Goal: Information Seeking & Learning: Learn about a topic

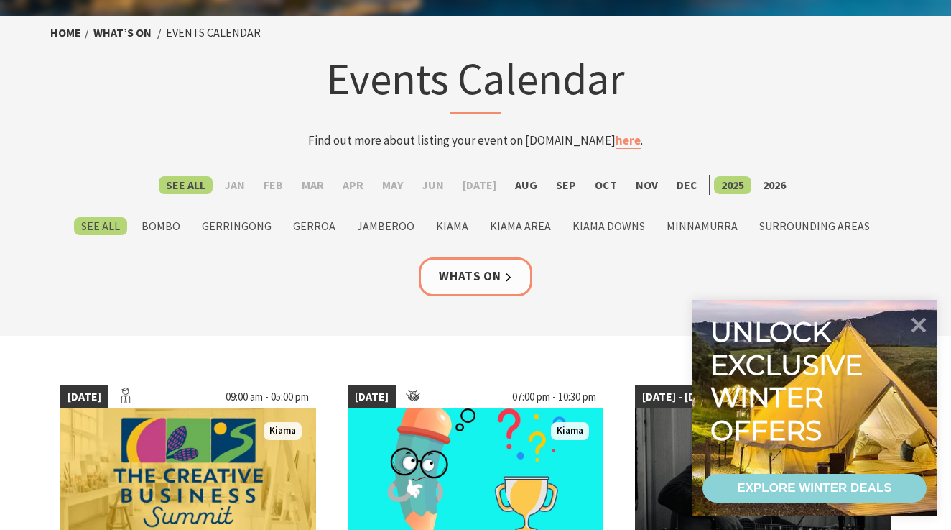
scroll to position [63, 0]
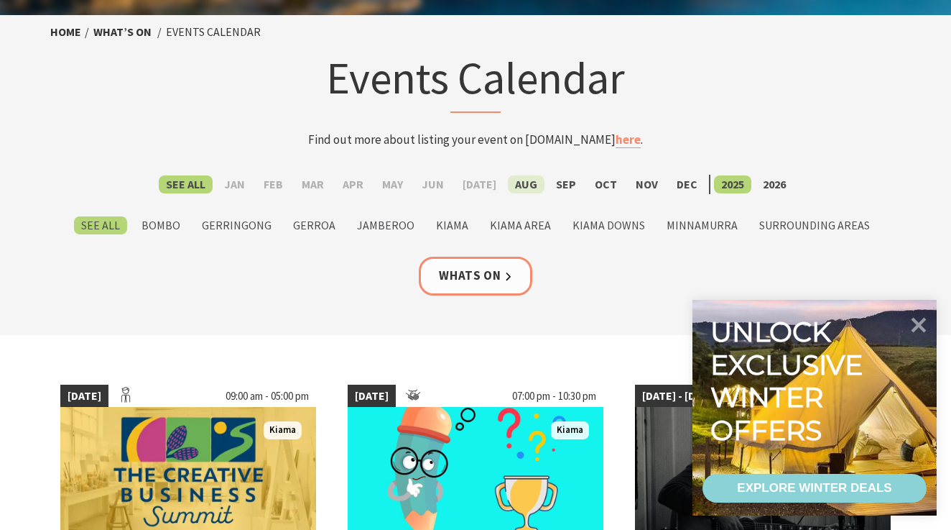
click at [519, 187] on label "Aug" at bounding box center [526, 184] width 37 height 18
click at [0, 0] on input "Aug" at bounding box center [0, 0] width 0 height 0
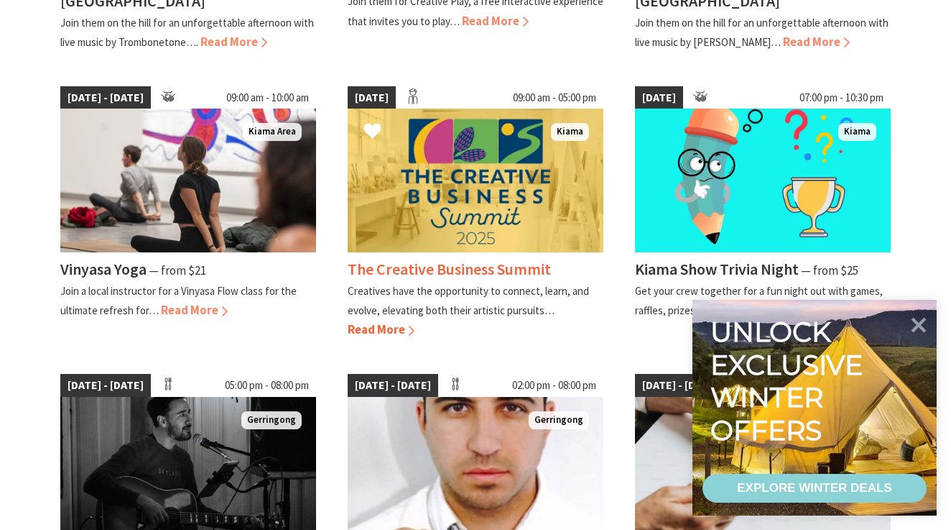
scroll to position [655, 0]
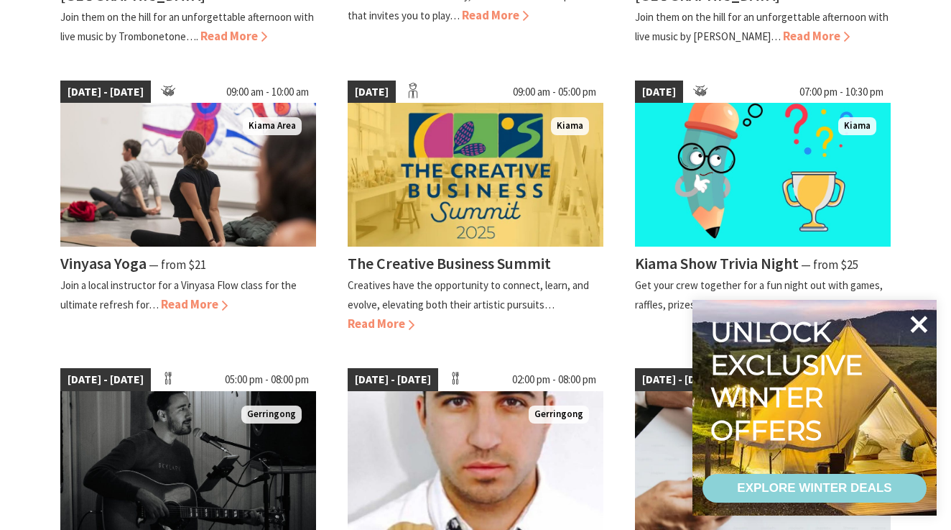
click at [927, 320] on icon at bounding box center [919, 324] width 34 height 34
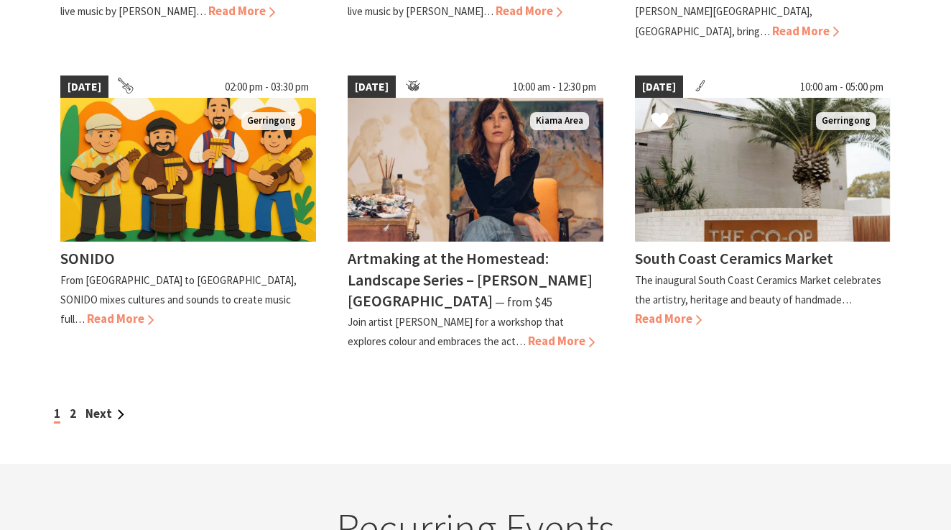
scroll to position [1258, 0]
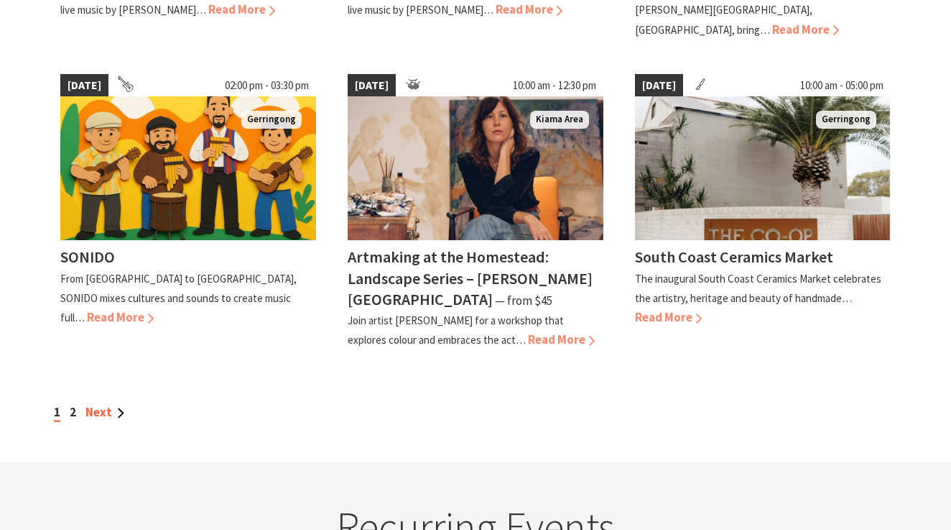
click at [100, 404] on link "Next" at bounding box center [104, 412] width 39 height 16
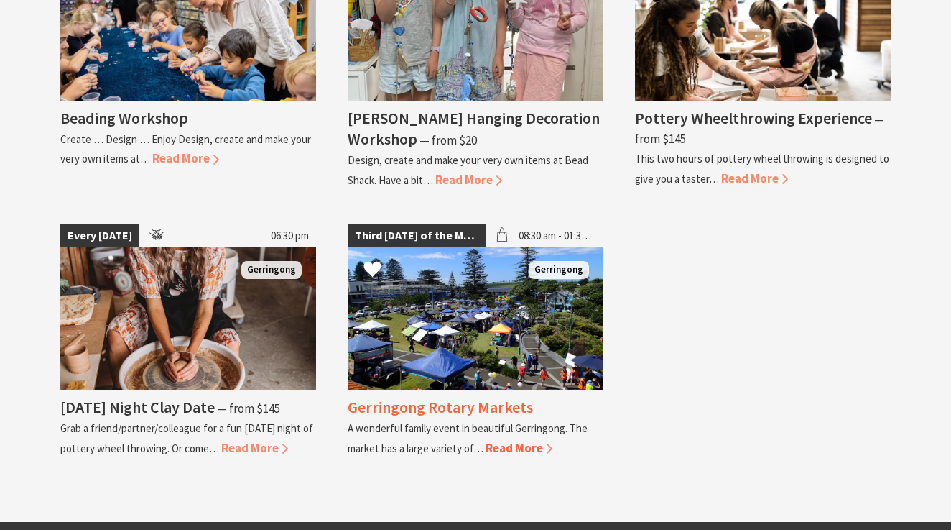
scroll to position [3070, 0]
click at [564, 397] on div "Gerringong Rotary Markets" at bounding box center [476, 407] width 256 height 21
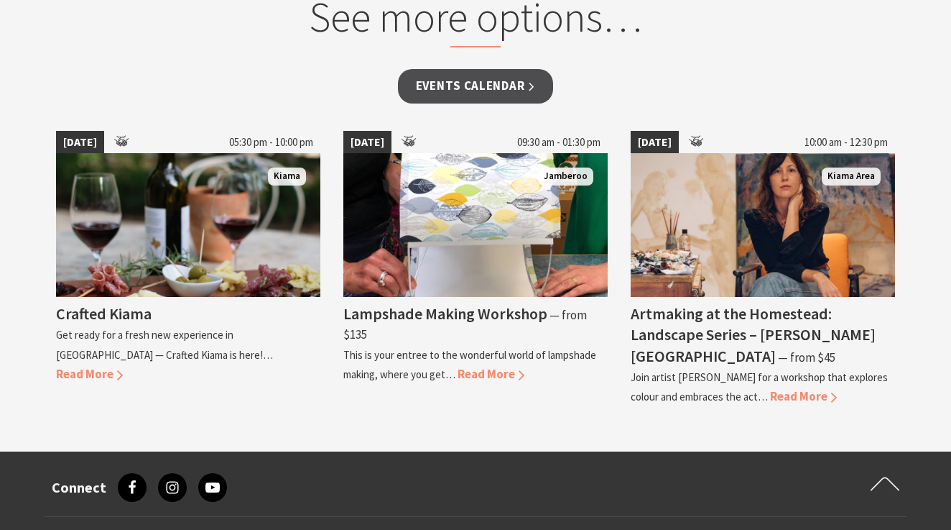
scroll to position [1239, 0]
